Goal: Information Seeking & Learning: Learn about a topic

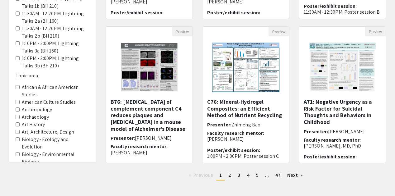
scroll to position [216, 0]
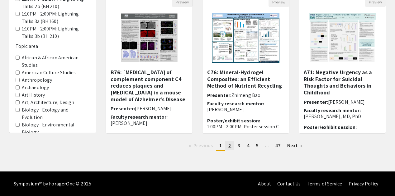
click at [232, 149] on link "page 2" at bounding box center [229, 145] width 9 height 9
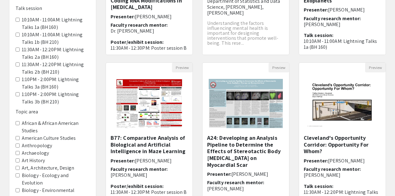
scroll to position [216, 0]
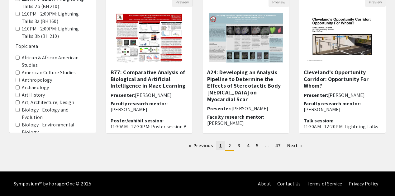
click at [219, 147] on link "page 1" at bounding box center [220, 145] width 9 height 9
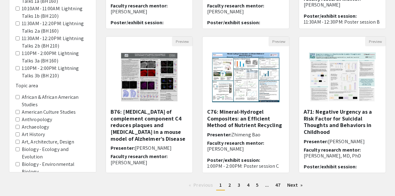
scroll to position [178, 0]
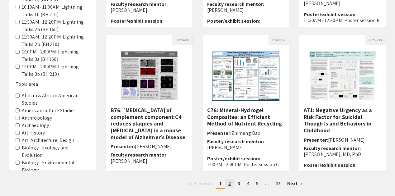
click at [231, 184] on link "page 2" at bounding box center [229, 183] width 9 height 9
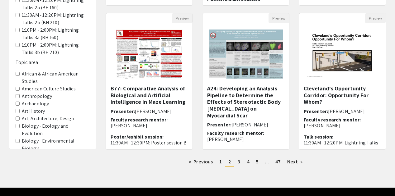
scroll to position [203, 0]
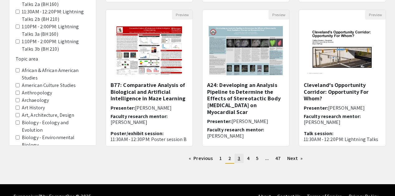
click at [239, 160] on span "3" at bounding box center [239, 158] width 2 height 7
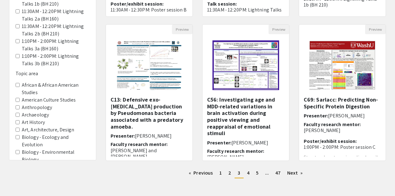
scroll to position [190, 0]
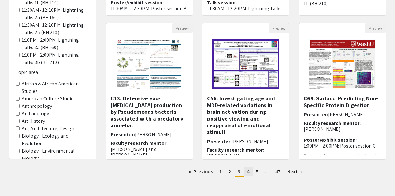
click at [246, 173] on link "page 4" at bounding box center [248, 171] width 9 height 9
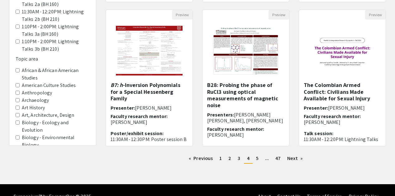
scroll to position [204, 0]
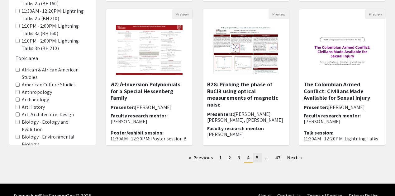
click at [257, 158] on span "5" at bounding box center [257, 158] width 2 height 7
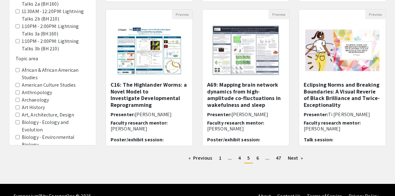
scroll to position [205, 0]
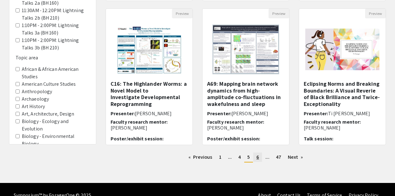
click at [257, 159] on span "6" at bounding box center [257, 157] width 2 height 7
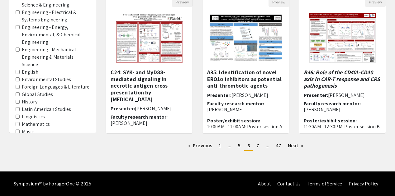
click at [40, 38] on label "Engineering - Energy, Environmental, & Chemical Engineering" at bounding box center [56, 35] width 68 height 22
click at [20, 29] on Engineering "Engineering - Energy, Environmental, & Chemical Engineering" at bounding box center [18, 27] width 4 height 4
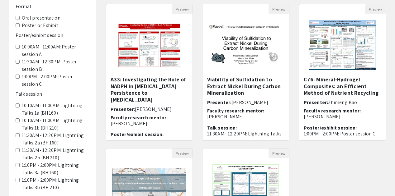
scroll to position [65, 0]
